Goal: Obtain resource: Obtain resource

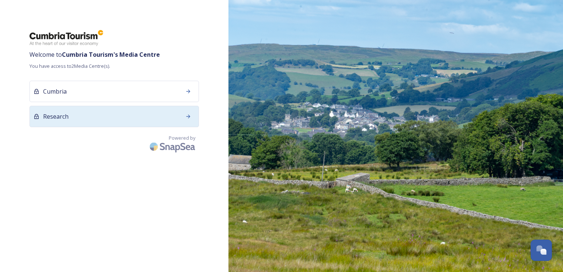
click at [184, 117] on div at bounding box center [188, 116] width 13 height 13
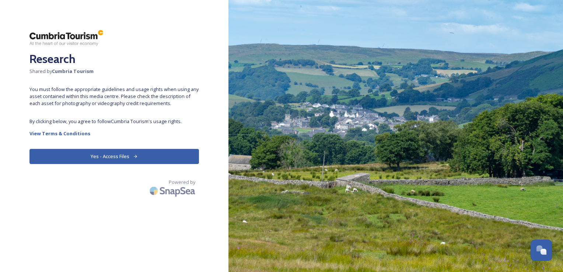
click at [102, 162] on button "Yes - Access Files" at bounding box center [113, 156] width 169 height 15
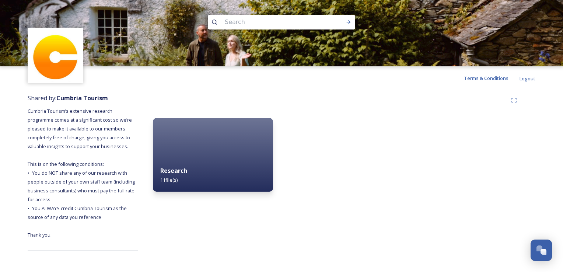
click at [74, 172] on span "Cumbria Tourism’s extensive research programme comes at a significant cost so w…" at bounding box center [82, 173] width 108 height 130
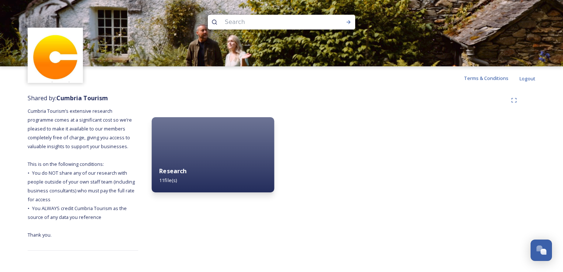
click at [197, 172] on div "Research 11 file(s)" at bounding box center [213, 176] width 123 height 34
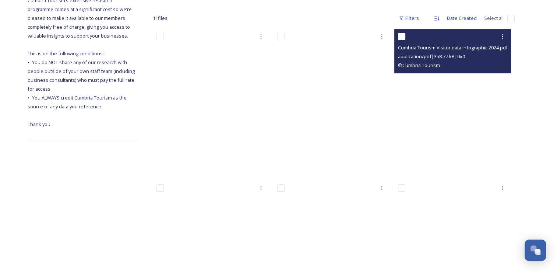
scroll to position [74, 0]
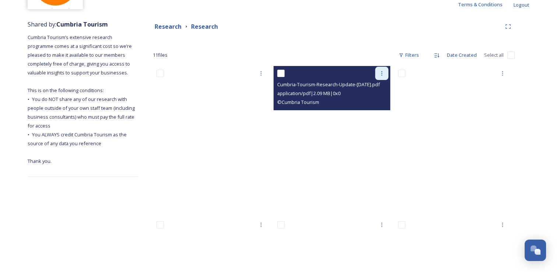
click at [382, 73] on icon at bounding box center [382, 73] width 1 height 4
click at [372, 91] on span "View File" at bounding box center [371, 89] width 19 height 7
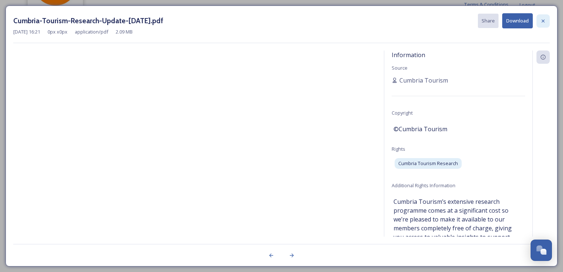
click at [544, 18] on icon at bounding box center [543, 21] width 6 height 6
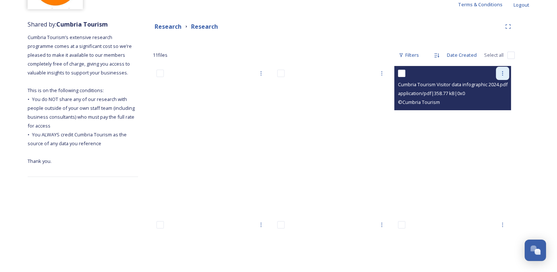
click at [501, 74] on icon at bounding box center [503, 73] width 6 height 6
click at [497, 91] on span "View File" at bounding box center [492, 89] width 19 height 7
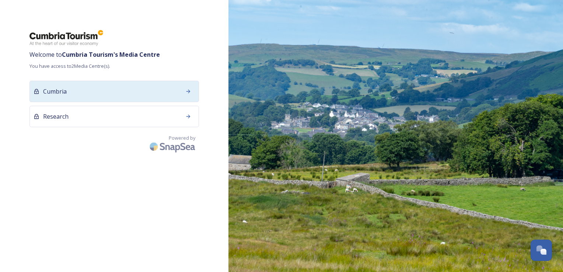
click at [192, 94] on div at bounding box center [188, 91] width 13 height 13
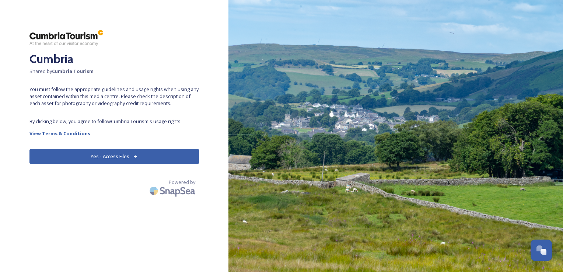
click at [119, 158] on button "Yes - Access Files" at bounding box center [113, 156] width 169 height 15
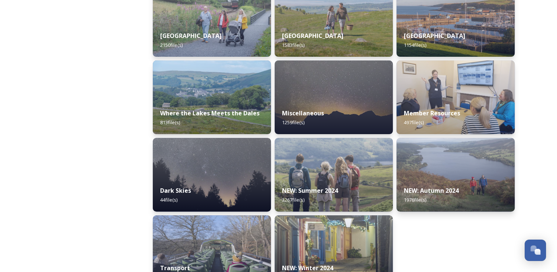
scroll to position [199, 0]
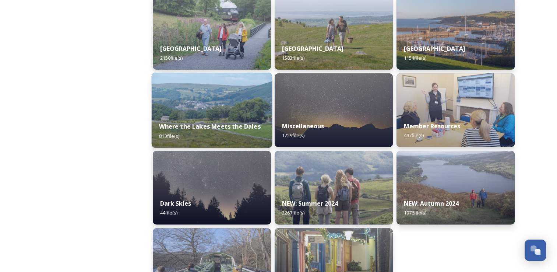
click at [223, 121] on div "Where the Lakes Meets the Dales 813 file(s)" at bounding box center [212, 131] width 120 height 34
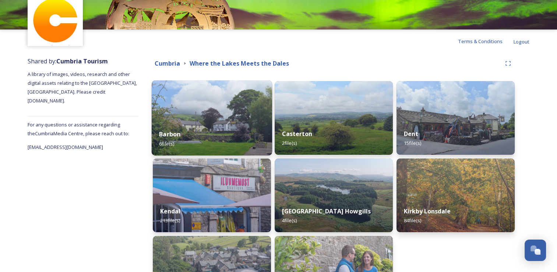
scroll to position [74, 0]
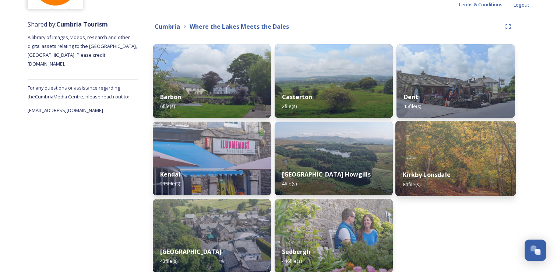
click at [416, 154] on img at bounding box center [456, 158] width 120 height 75
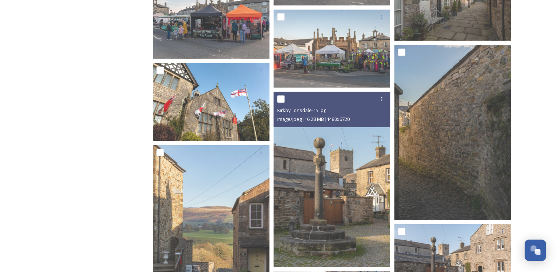
scroll to position [2395, 0]
